Goal: Information Seeking & Learning: Learn about a topic

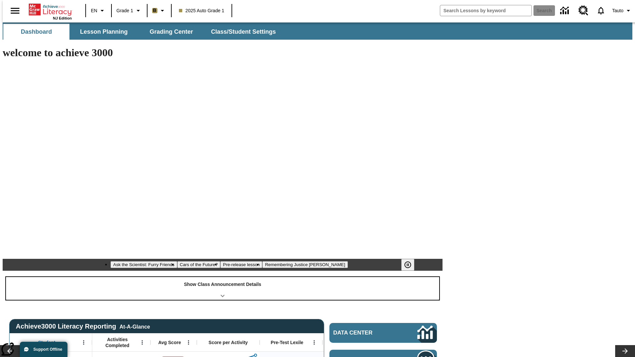
click at [223, 277] on div "Show Class Announcement Details" at bounding box center [222, 288] width 433 height 23
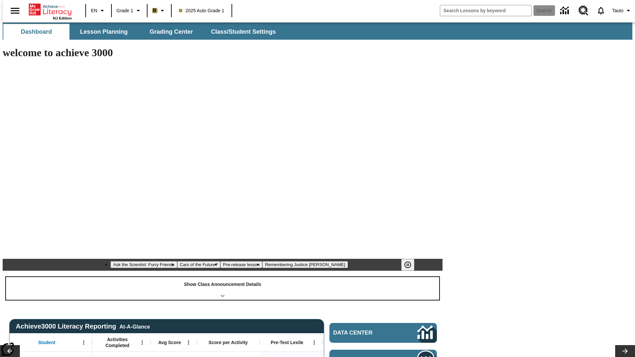
click at [223, 277] on div "Show Class Announcement Details" at bounding box center [222, 288] width 433 height 23
